Goal: Task Accomplishment & Management: Manage account settings

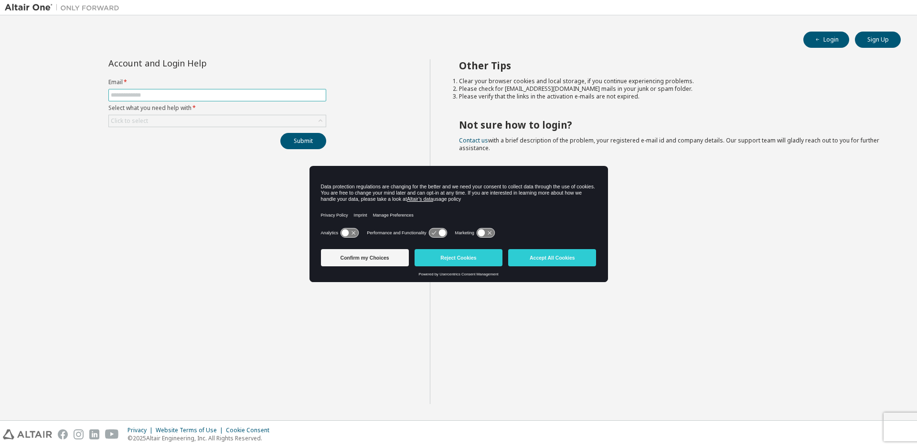
click at [194, 98] on input "text" at bounding box center [217, 95] width 213 height 8
click at [566, 256] on button "Accept All Cookies" at bounding box center [552, 257] width 88 height 17
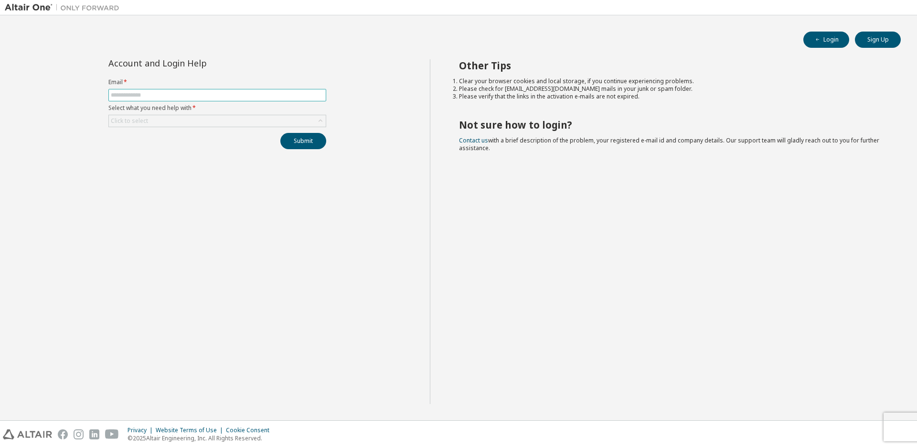
click at [214, 91] on input "text" at bounding box center [217, 95] width 213 height 8
type input "**********"
click at [309, 119] on div "Click to select" at bounding box center [217, 120] width 217 height 11
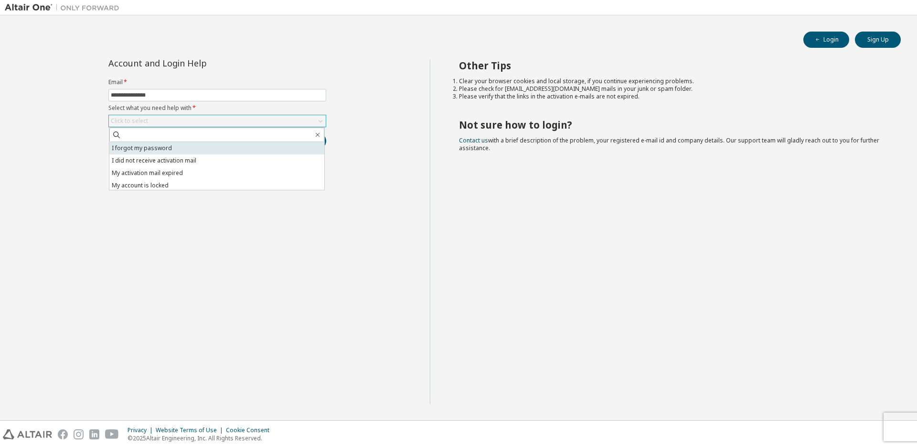
click at [245, 143] on li "I forgot my password" at bounding box center [216, 148] width 215 height 12
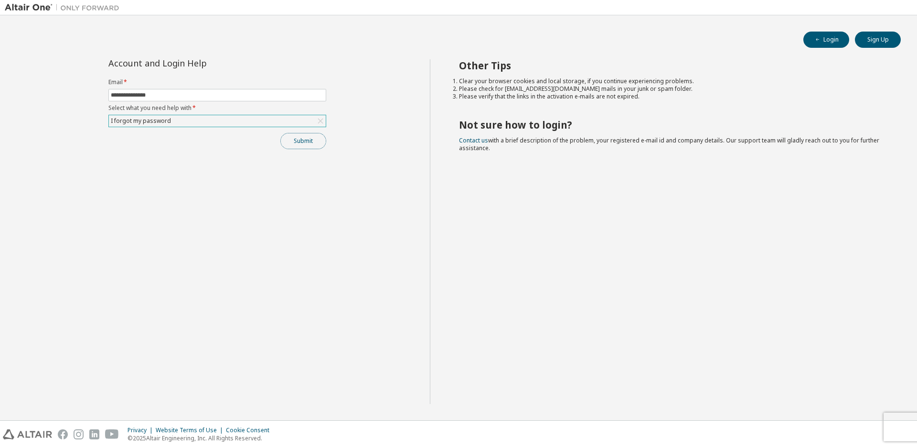
click at [304, 138] on button "Submit" at bounding box center [303, 141] width 46 height 16
click at [307, 139] on button "Submit" at bounding box center [303, 141] width 46 height 16
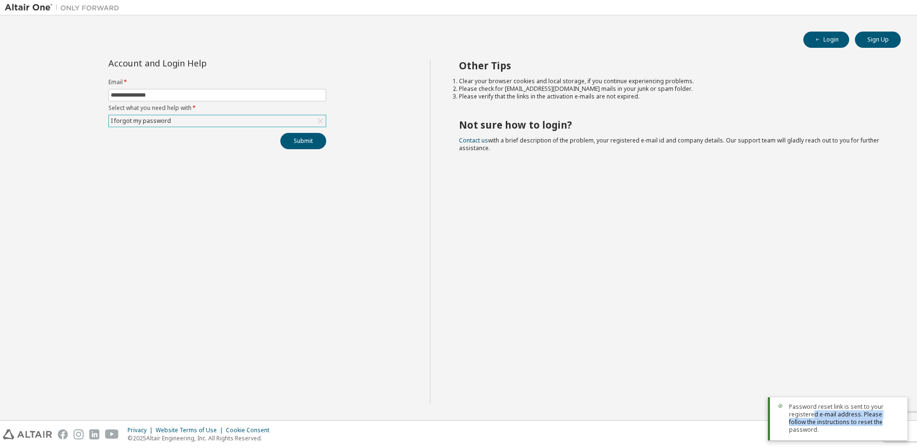
drag, startPoint x: 813, startPoint y: 424, endPoint x: 863, endPoint y: 428, distance: 50.3
click at [863, 428] on span "Password reset link is sent to your registered e-mail address. Please follow th…" at bounding box center [844, 418] width 111 height 31
